Goal: Information Seeking & Learning: Learn about a topic

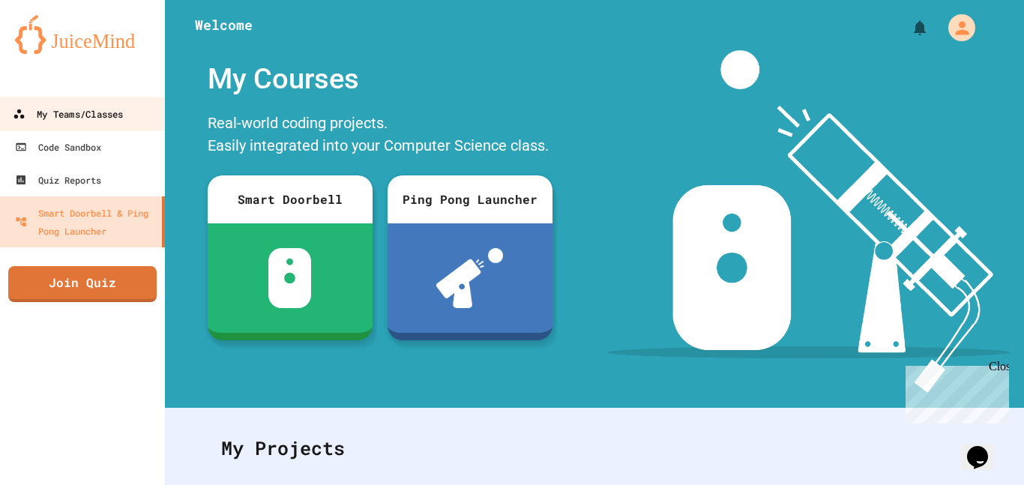
click at [97, 109] on div "My Teams/Classes" at bounding box center [68, 114] width 110 height 19
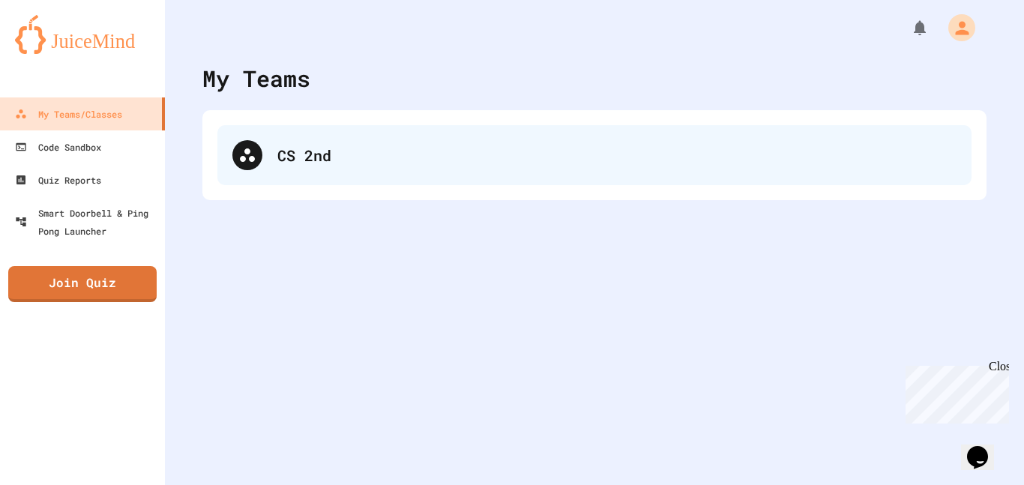
click at [277, 152] on div "CS 2nd" at bounding box center [616, 155] width 679 height 22
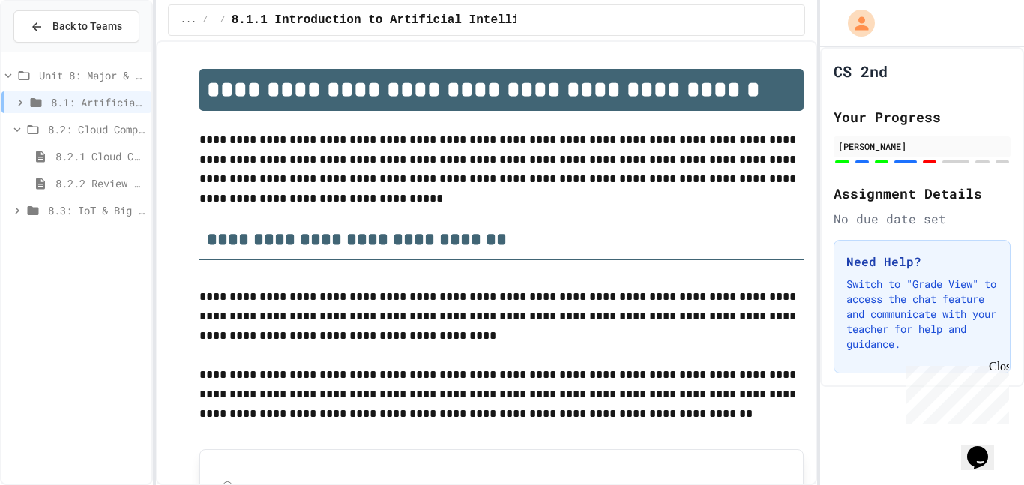
click at [93, 207] on span "8.3: IoT & Big Data" at bounding box center [96, 210] width 97 height 16
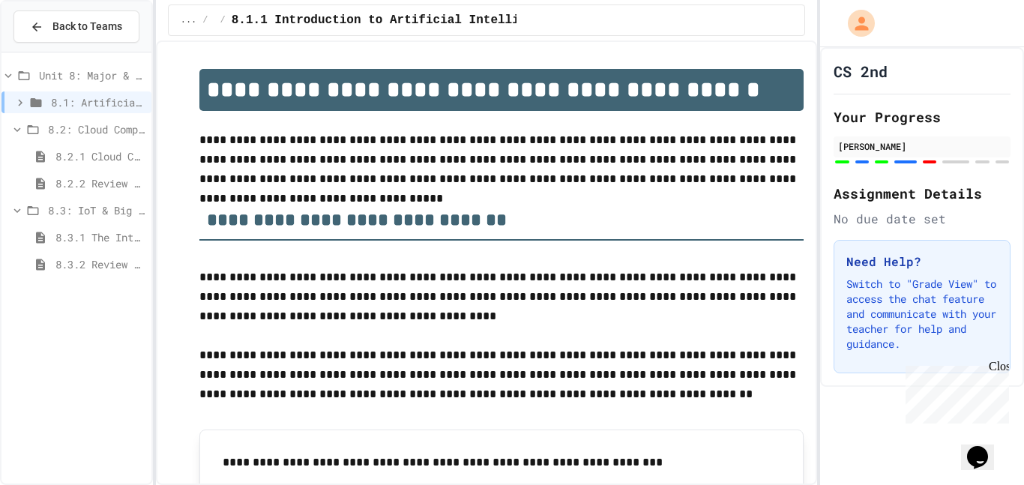
click at [101, 187] on span "8.2.2 Review - Cloud Computing" at bounding box center [100, 183] width 90 height 16
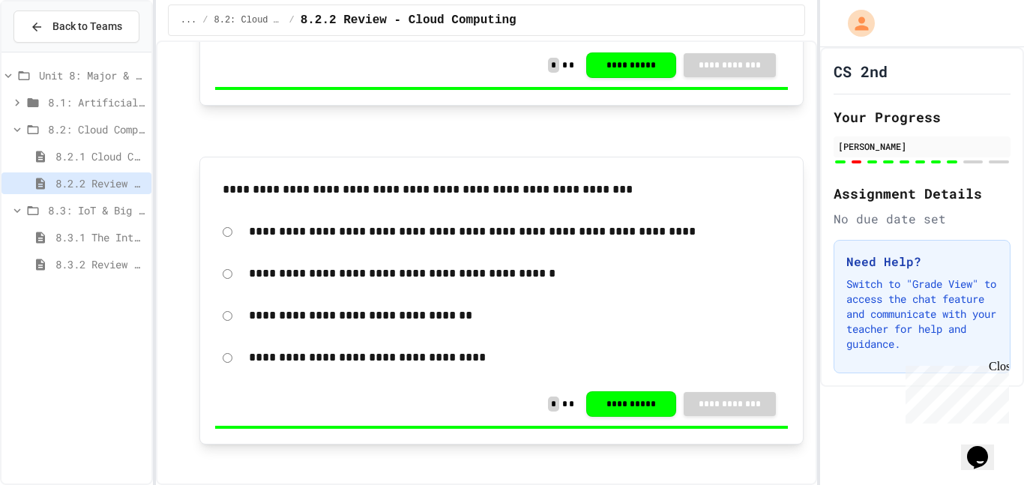
scroll to position [1415, 0]
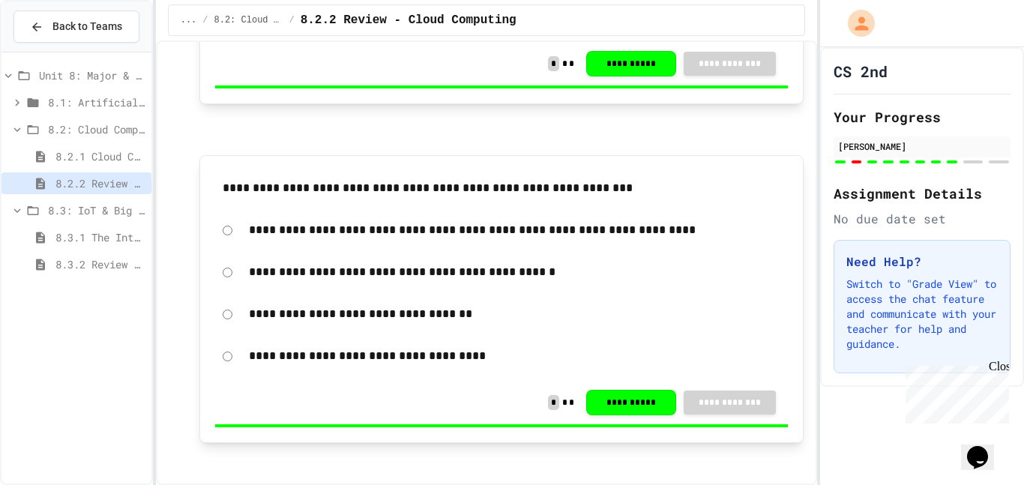
click at [662, 373] on div "**********" at bounding box center [514, 356] width 547 height 34
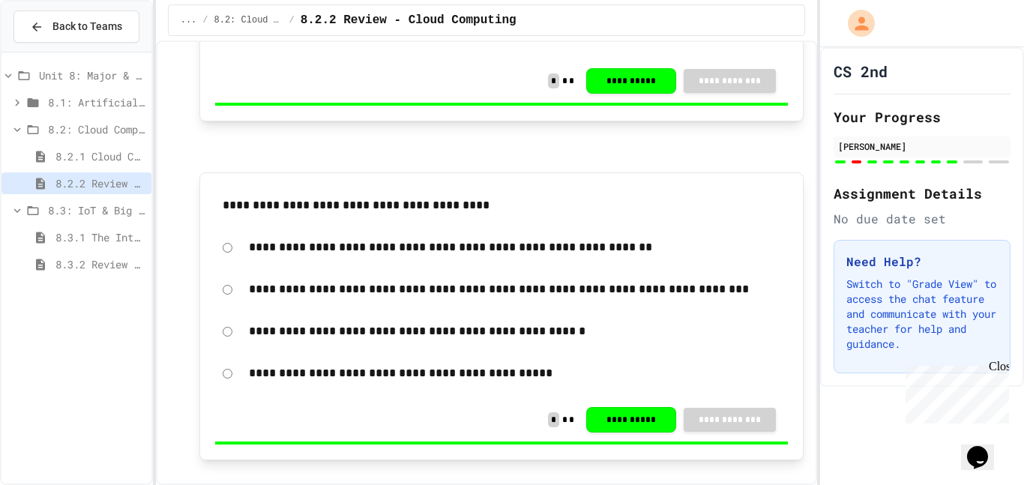
scroll to position [1746, 0]
